Goal: Task Accomplishment & Management: Use online tool/utility

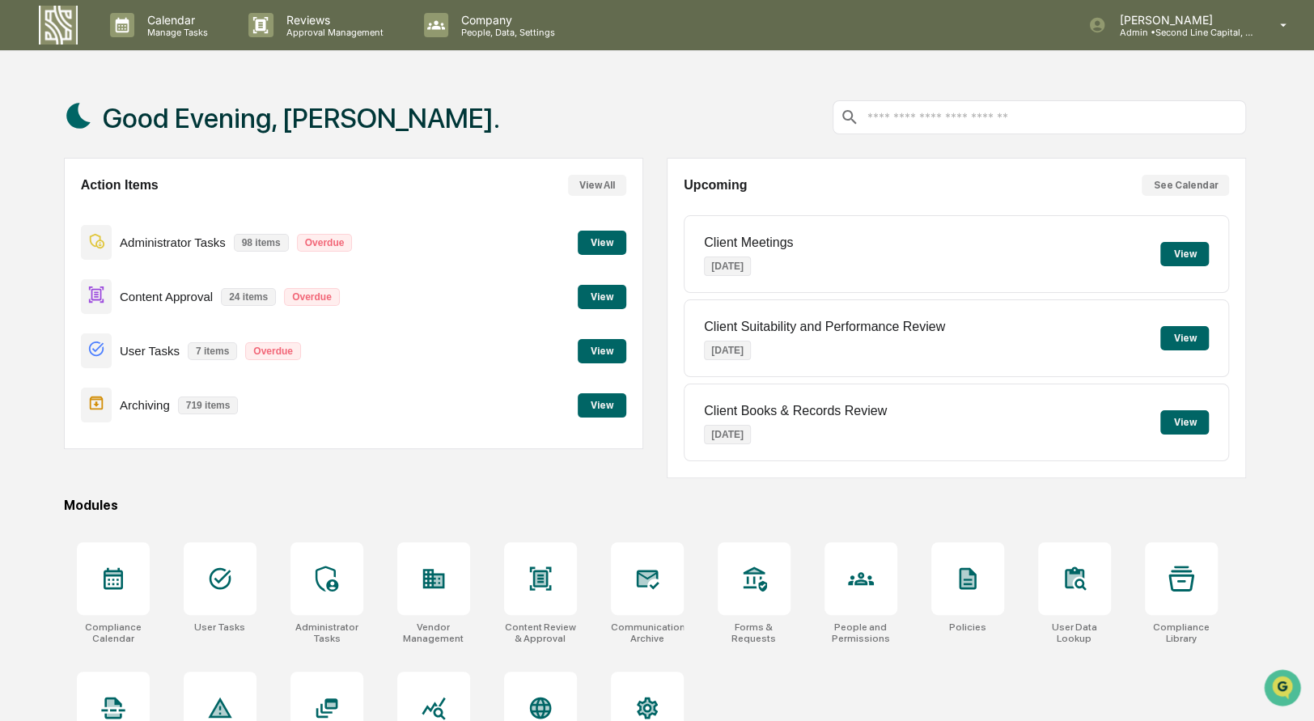
drag, startPoint x: 139, startPoint y: 295, endPoint x: 194, endPoint y: 294, distance: 55.0
click at [142, 295] on p "Content Approval" at bounding box center [166, 297] width 93 height 14
click at [608, 292] on button "View" at bounding box center [602, 297] width 49 height 24
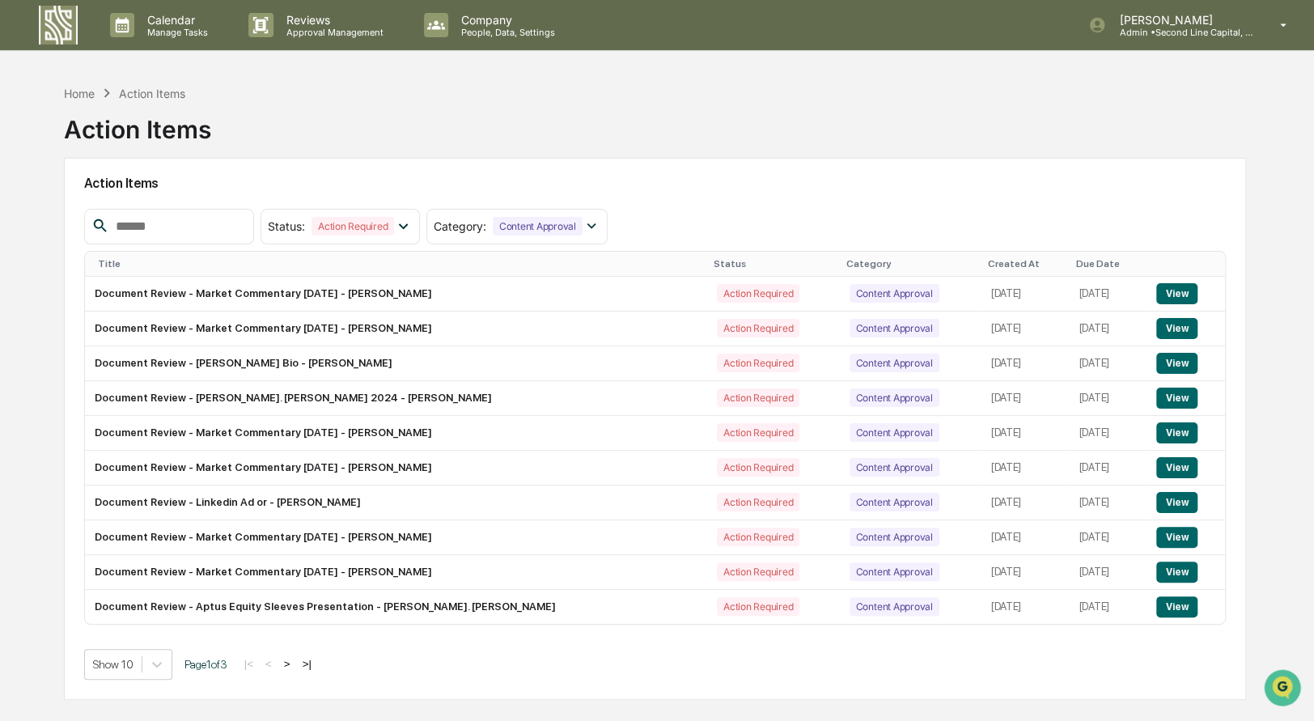
click at [988, 264] on div "Created At" at bounding box center [1025, 263] width 75 height 11
click at [979, 264] on div "Created At ▲" at bounding box center [1021, 263] width 85 height 11
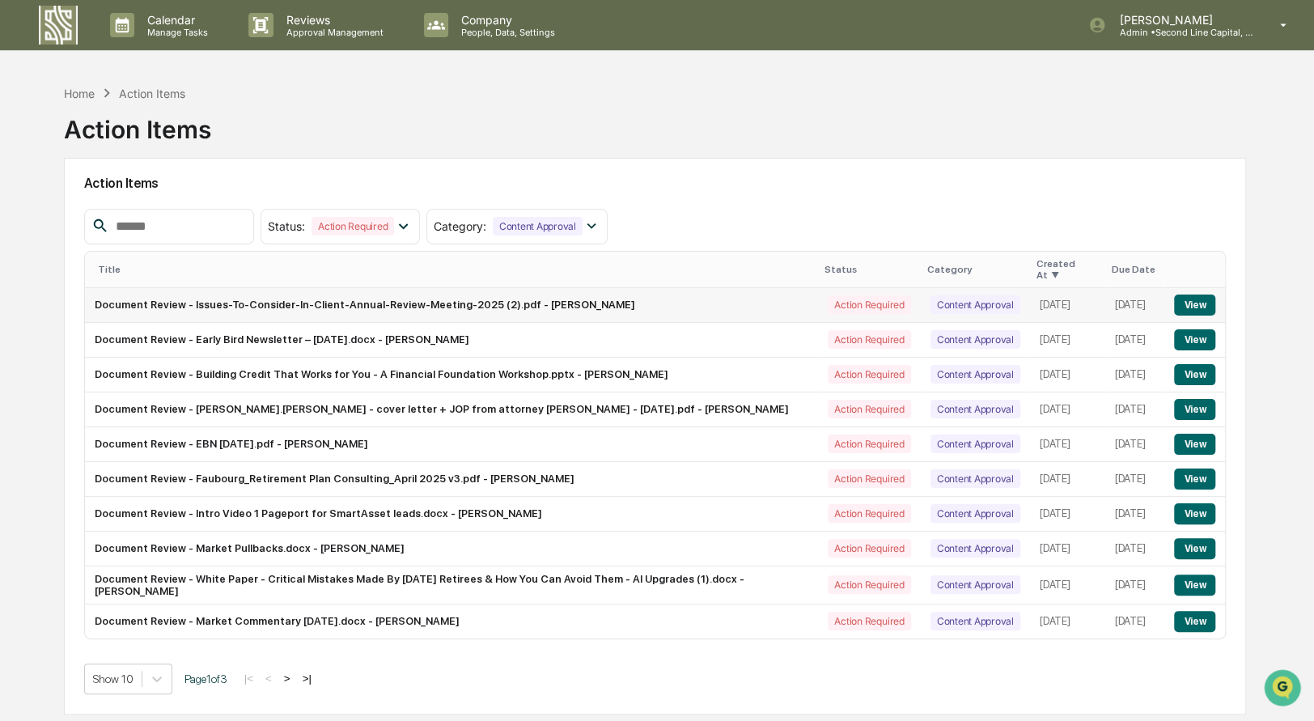
click at [1190, 299] on button "View" at bounding box center [1194, 304] width 41 height 21
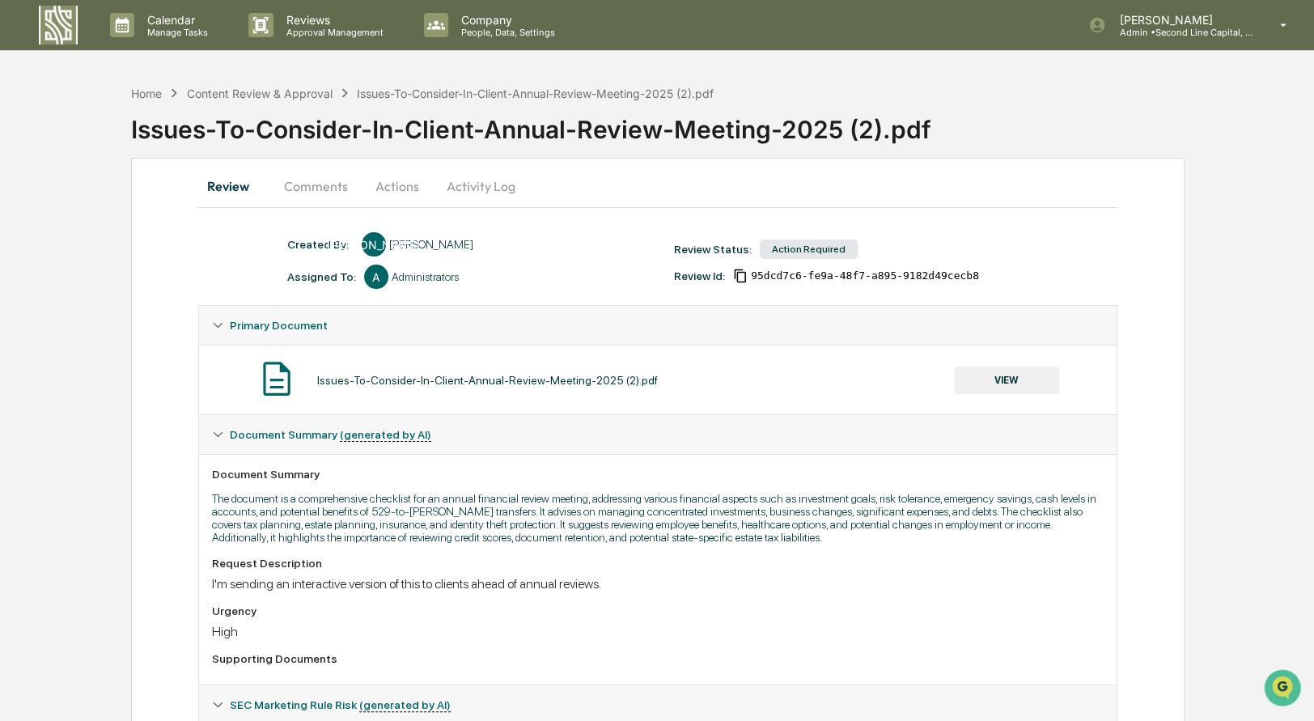
click at [362, 383] on div "Issues-To-Consider-In-Client-Annual-Review-Meeting-2025 (2).pdf" at bounding box center [487, 380] width 341 height 13
click at [992, 379] on button "VIEW" at bounding box center [1006, 381] width 105 height 28
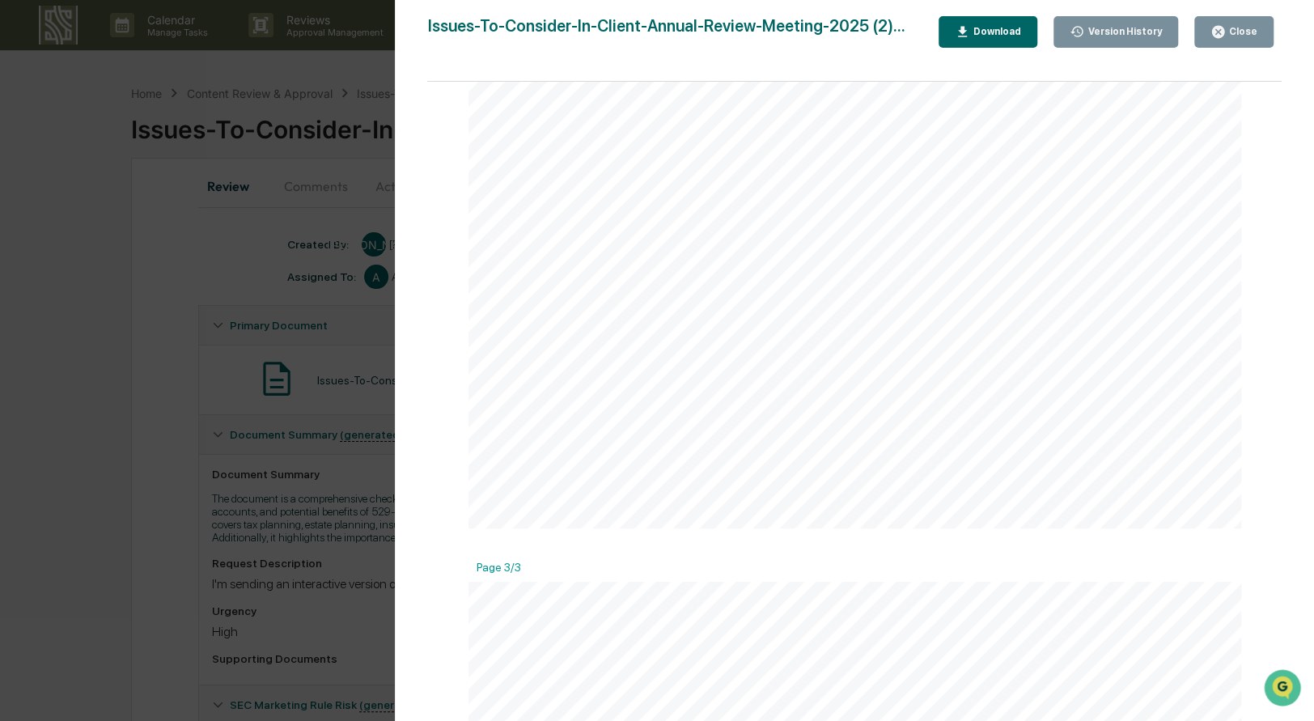
scroll to position [777, 0]
click at [1256, 38] on div "Close" at bounding box center [1233, 31] width 47 height 15
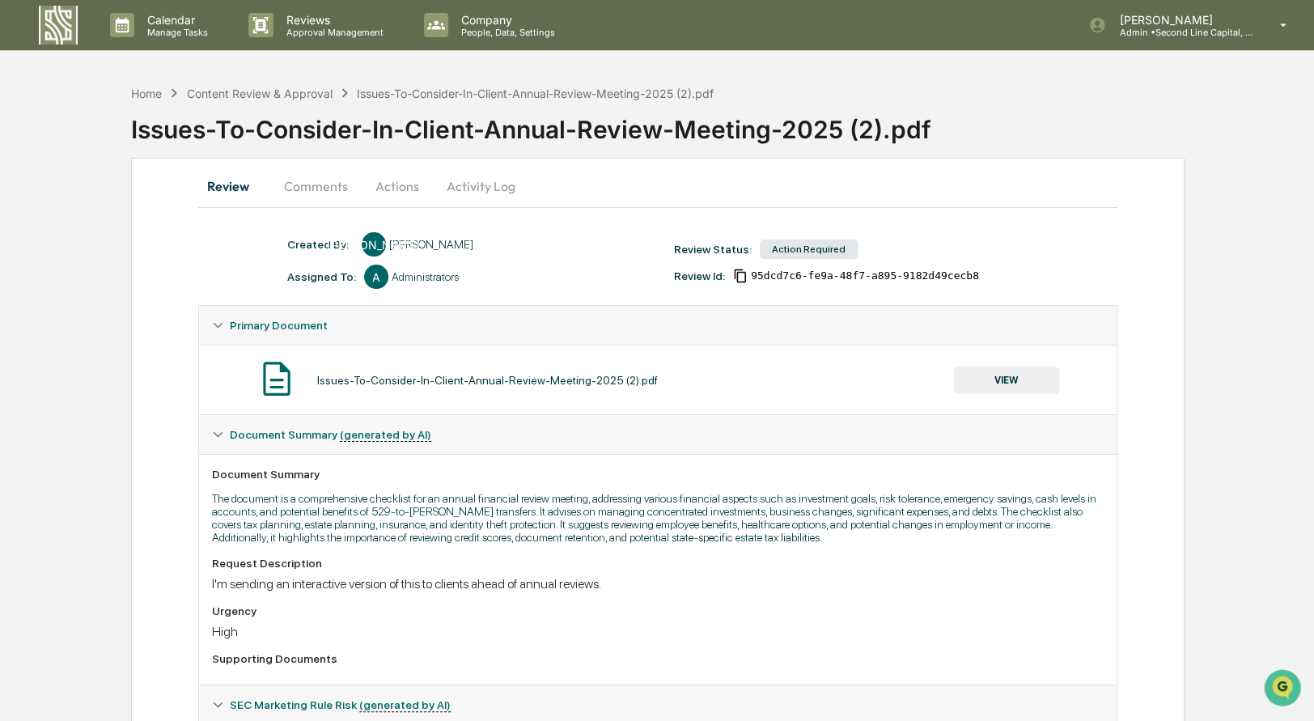
click at [786, 249] on div "Action Required" at bounding box center [809, 248] width 98 height 19
click at [382, 191] on button "Actions" at bounding box center [397, 186] width 73 height 39
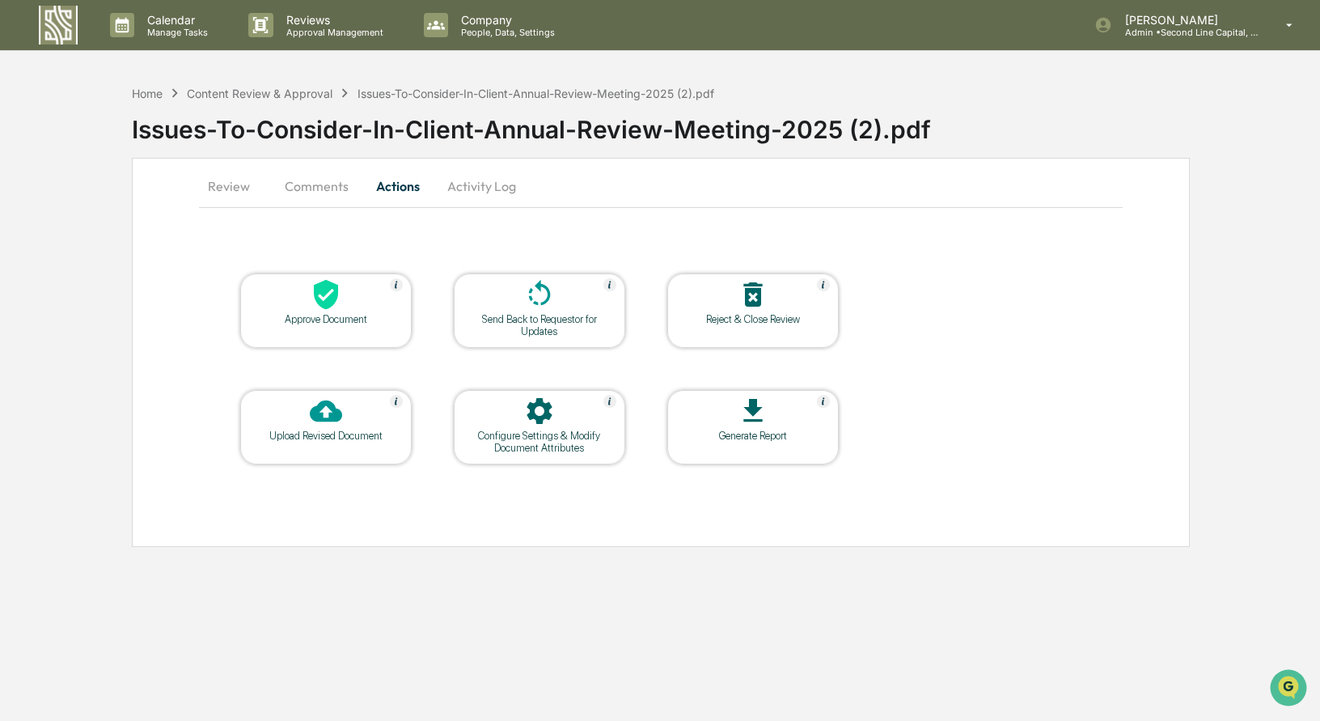
click at [336, 316] on div "Approve Document" at bounding box center [326, 319] width 146 height 12
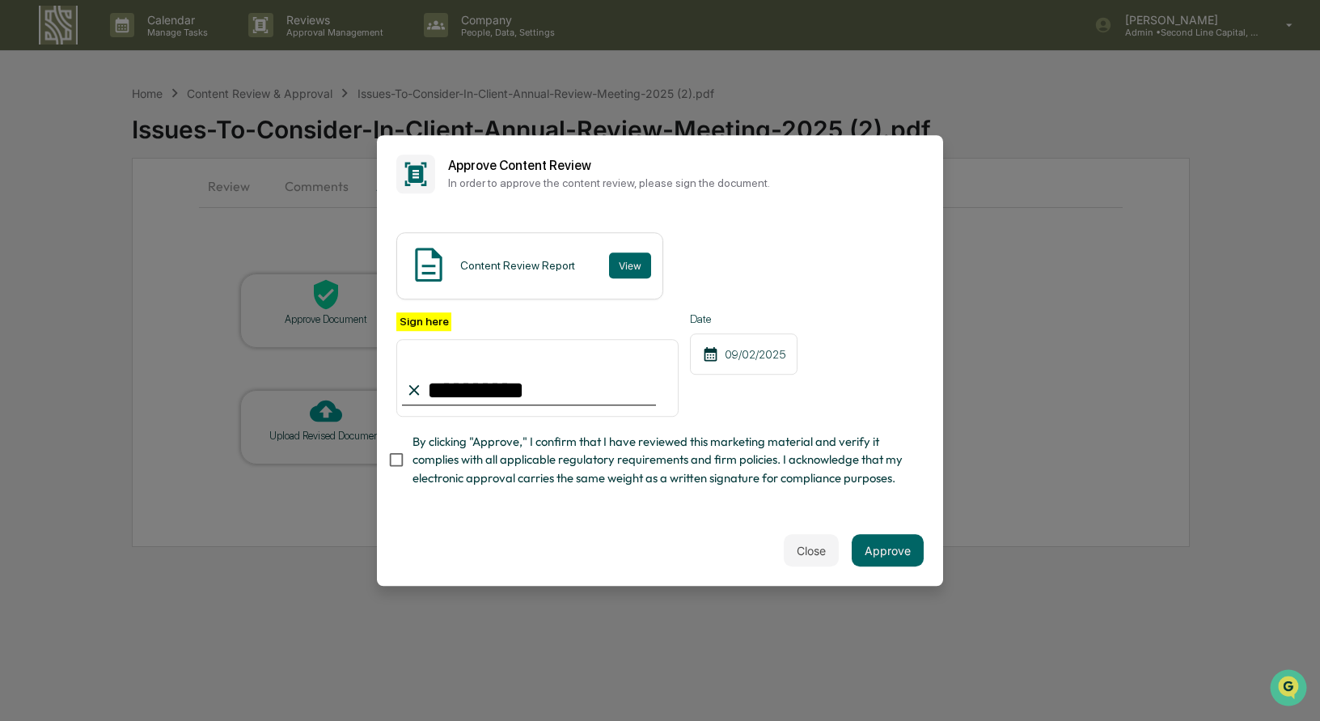
type input "**********"
click at [913, 553] on button "Approve" at bounding box center [888, 550] width 72 height 32
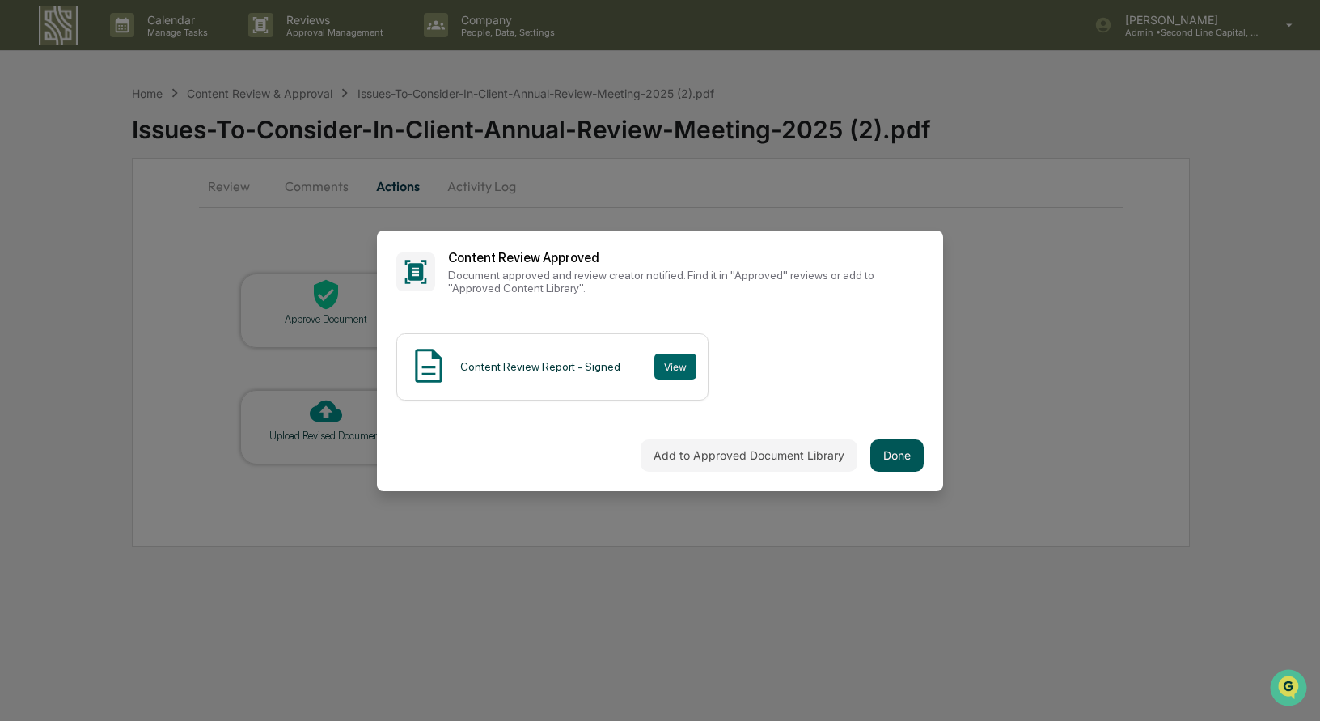
click at [900, 460] on button "Done" at bounding box center [897, 455] width 53 height 32
